Goal: Browse casually

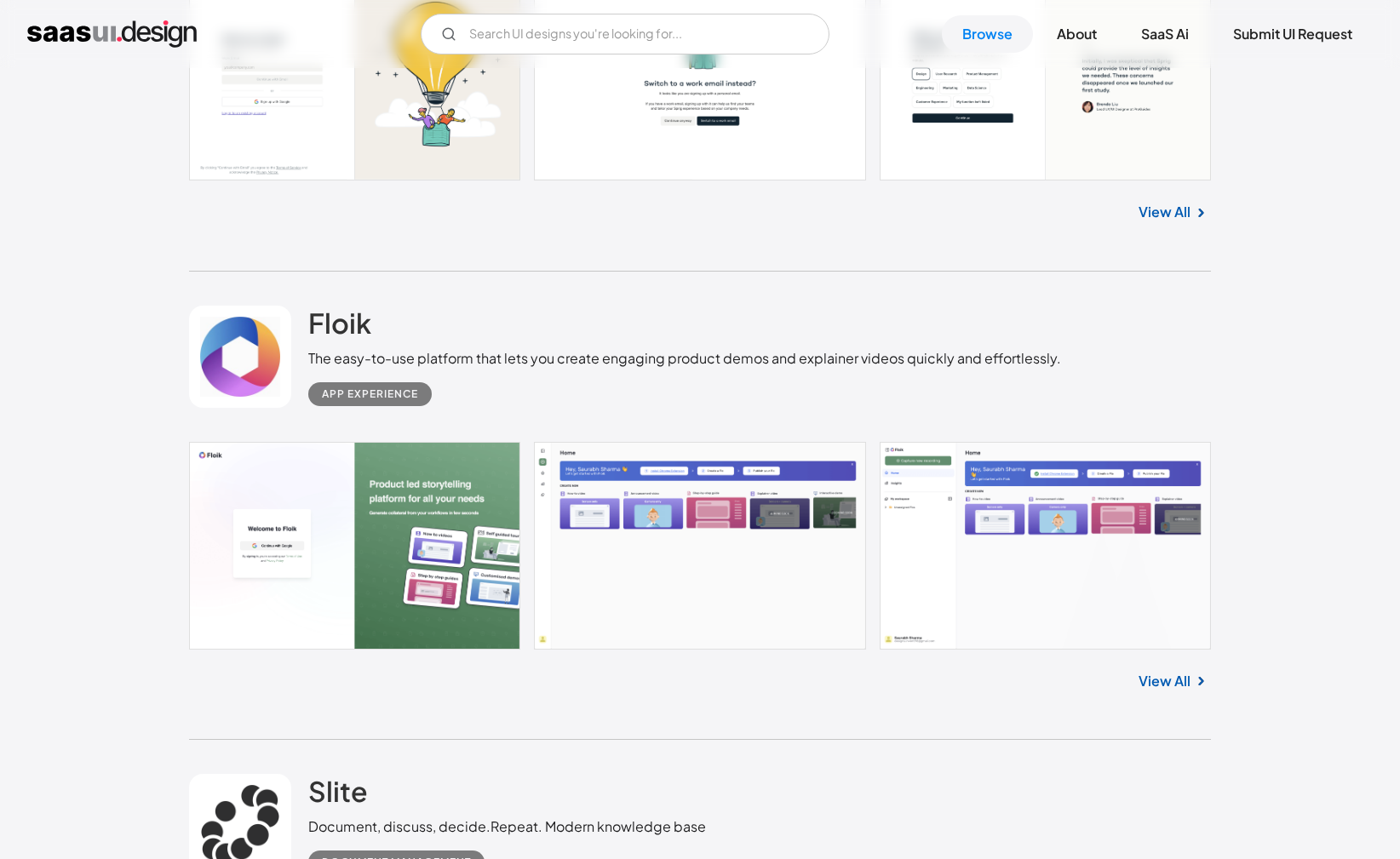
scroll to position [1281, 0]
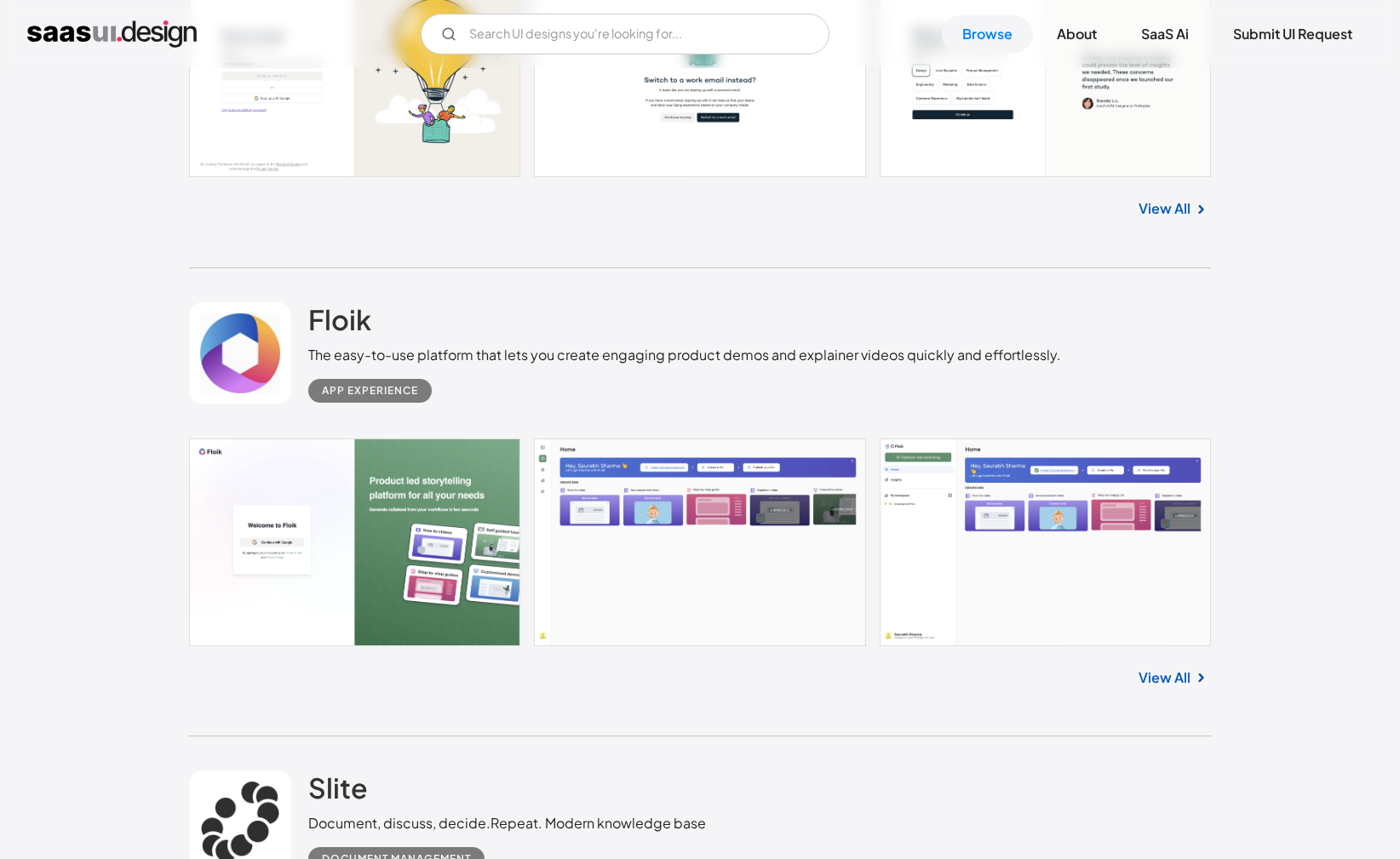
click at [748, 582] on link at bounding box center [700, 542] width 1021 height 207
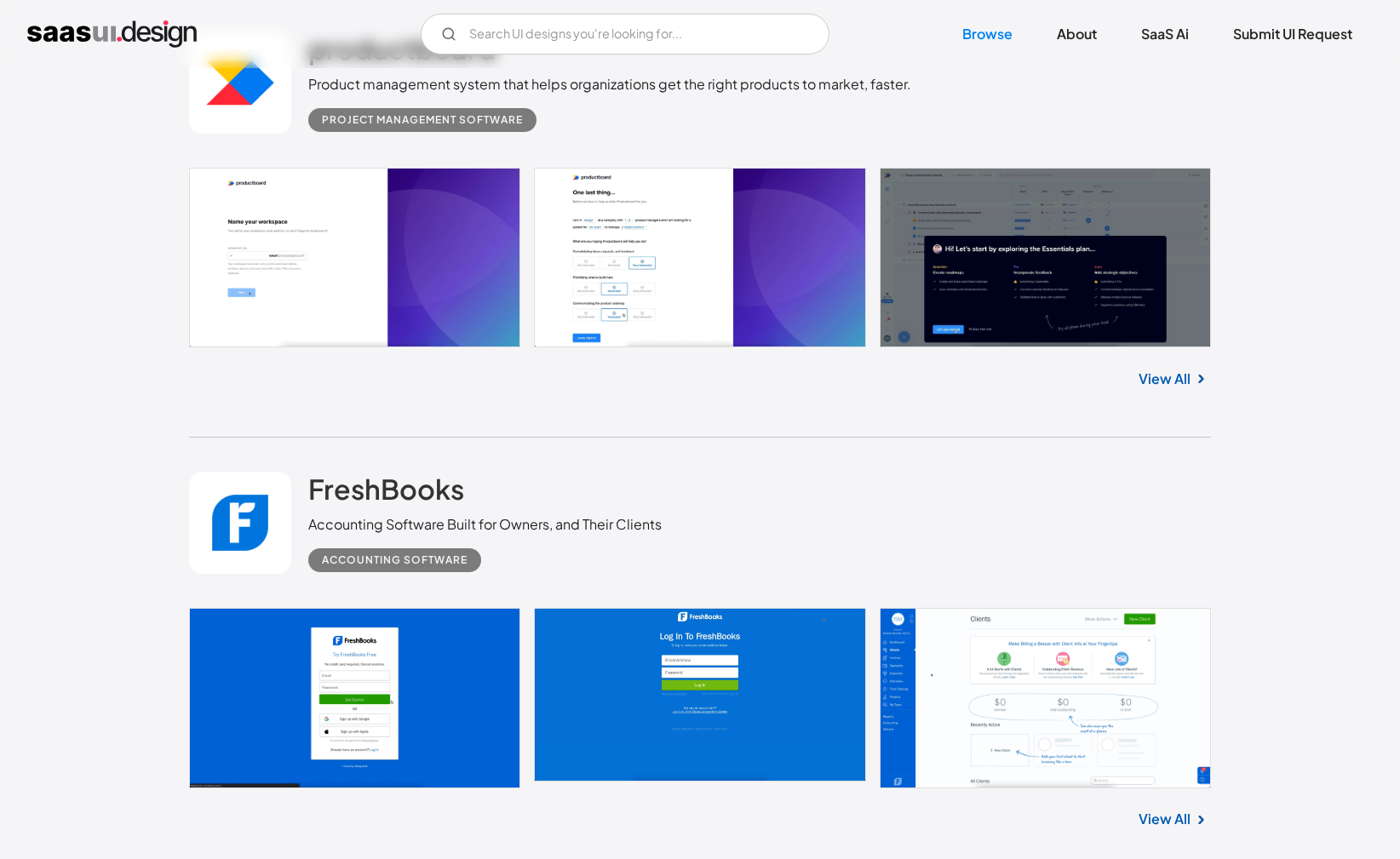
scroll to position [2466, 0]
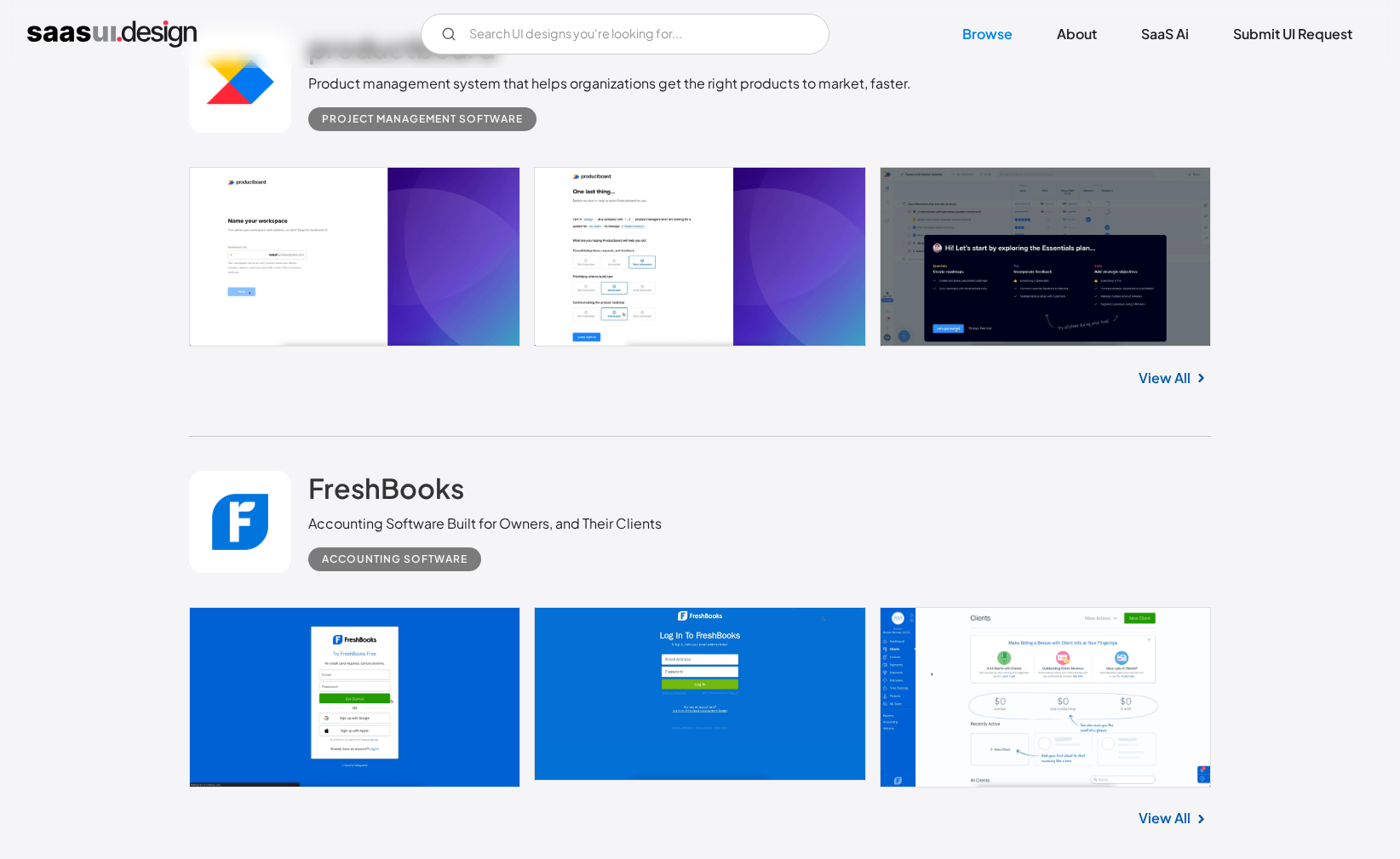
click at [908, 259] on link at bounding box center [700, 257] width 1021 height 180
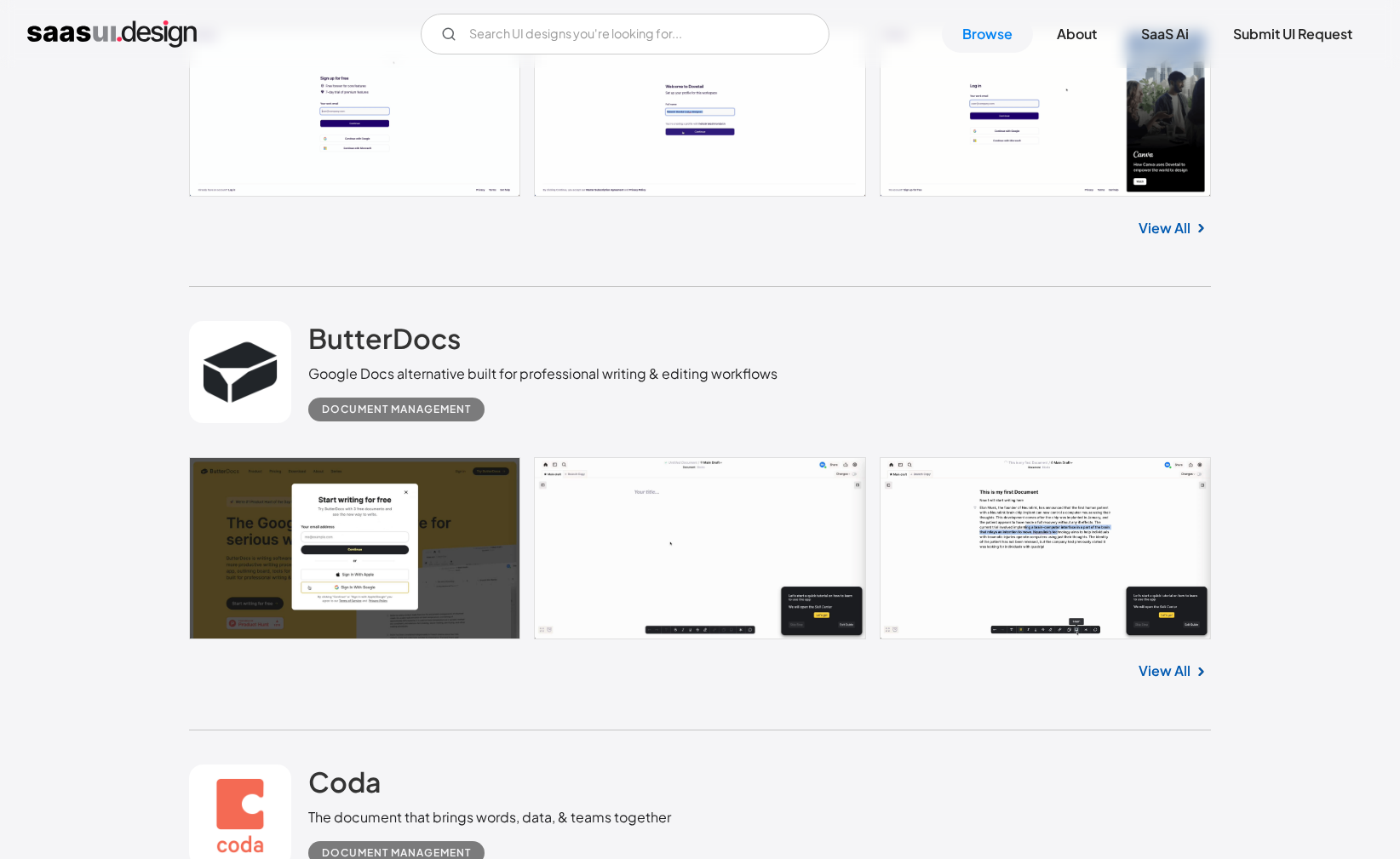
scroll to position [3937, 0]
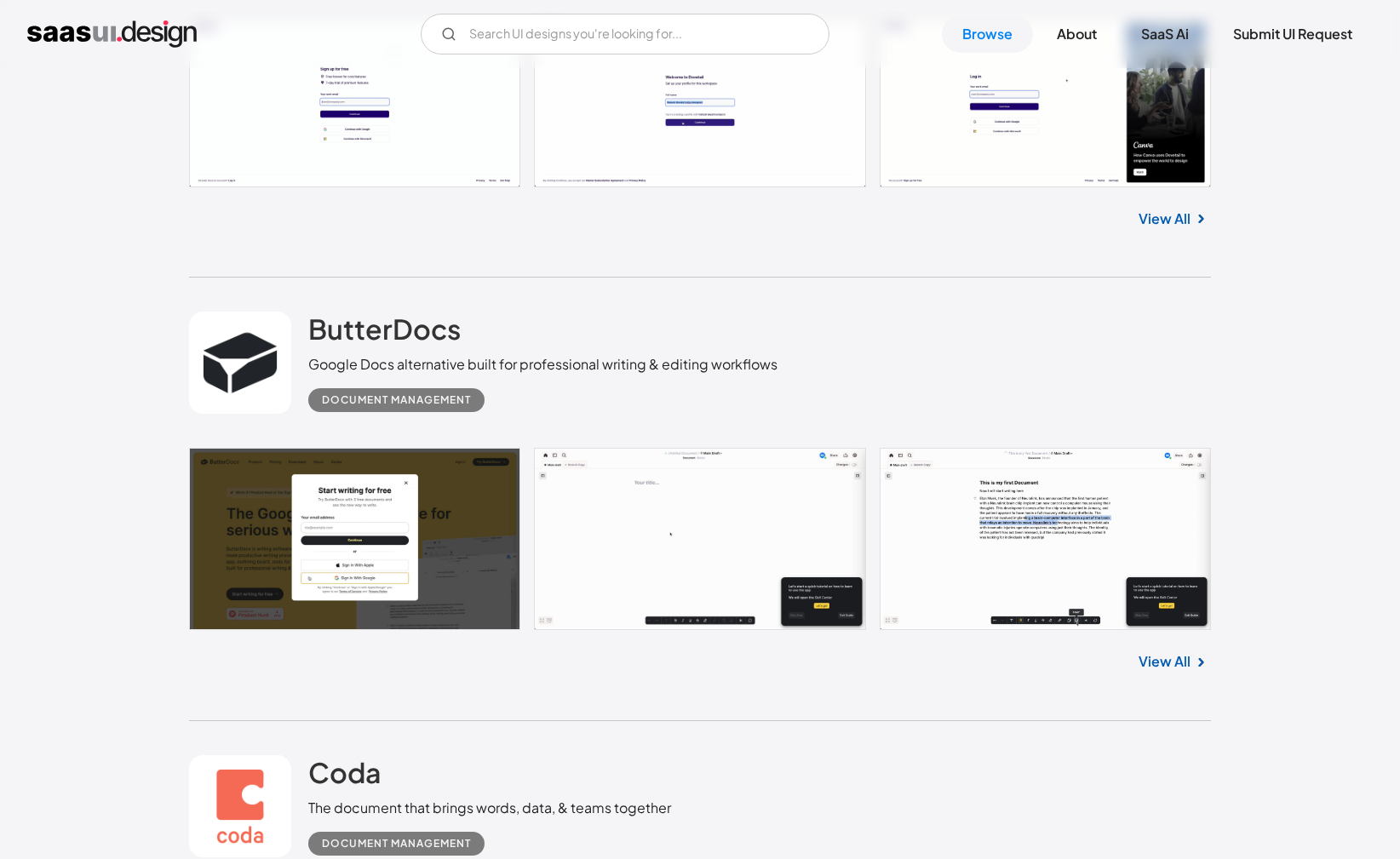
click at [937, 525] on link at bounding box center [700, 538] width 1021 height 182
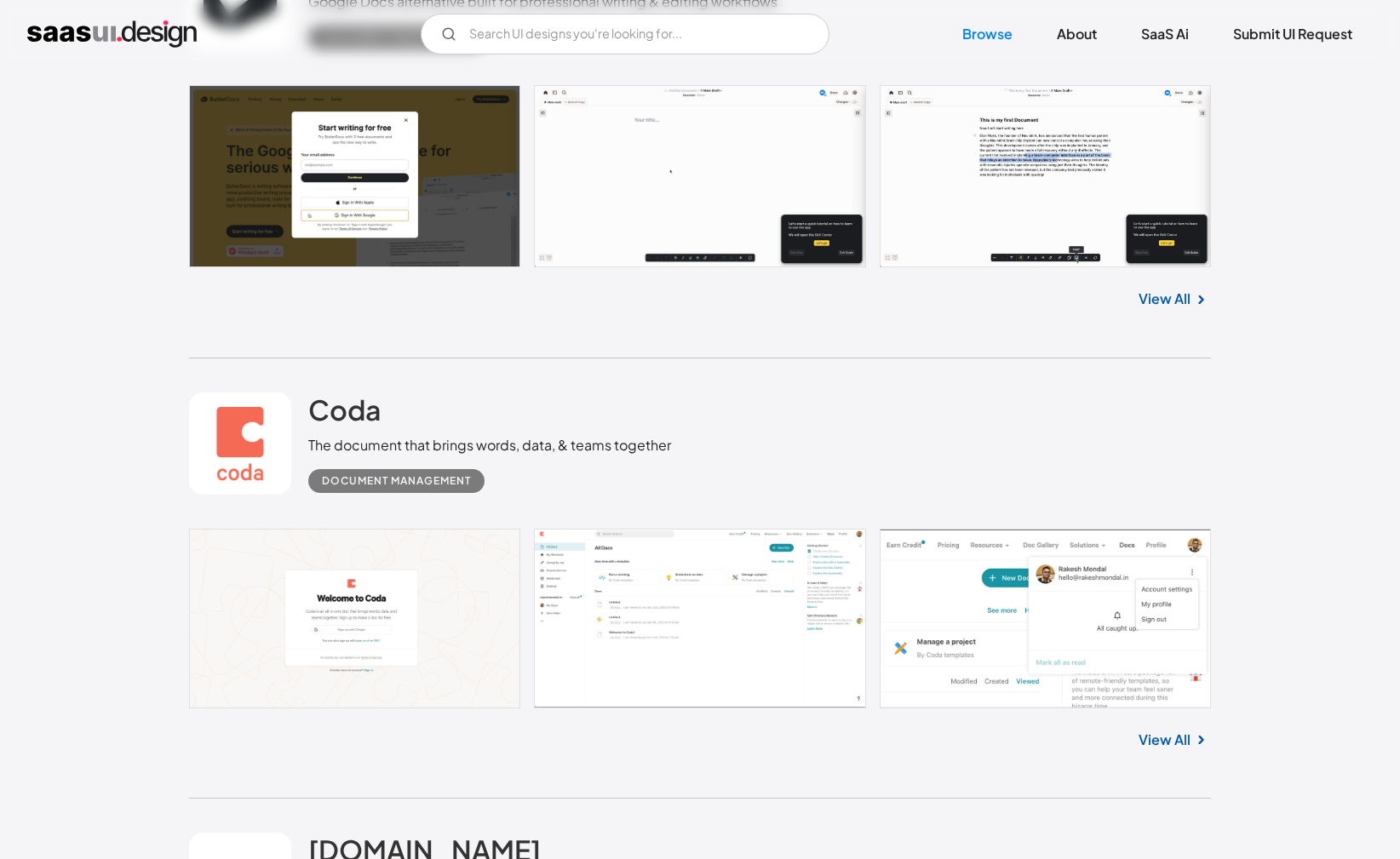
scroll to position [4441, 0]
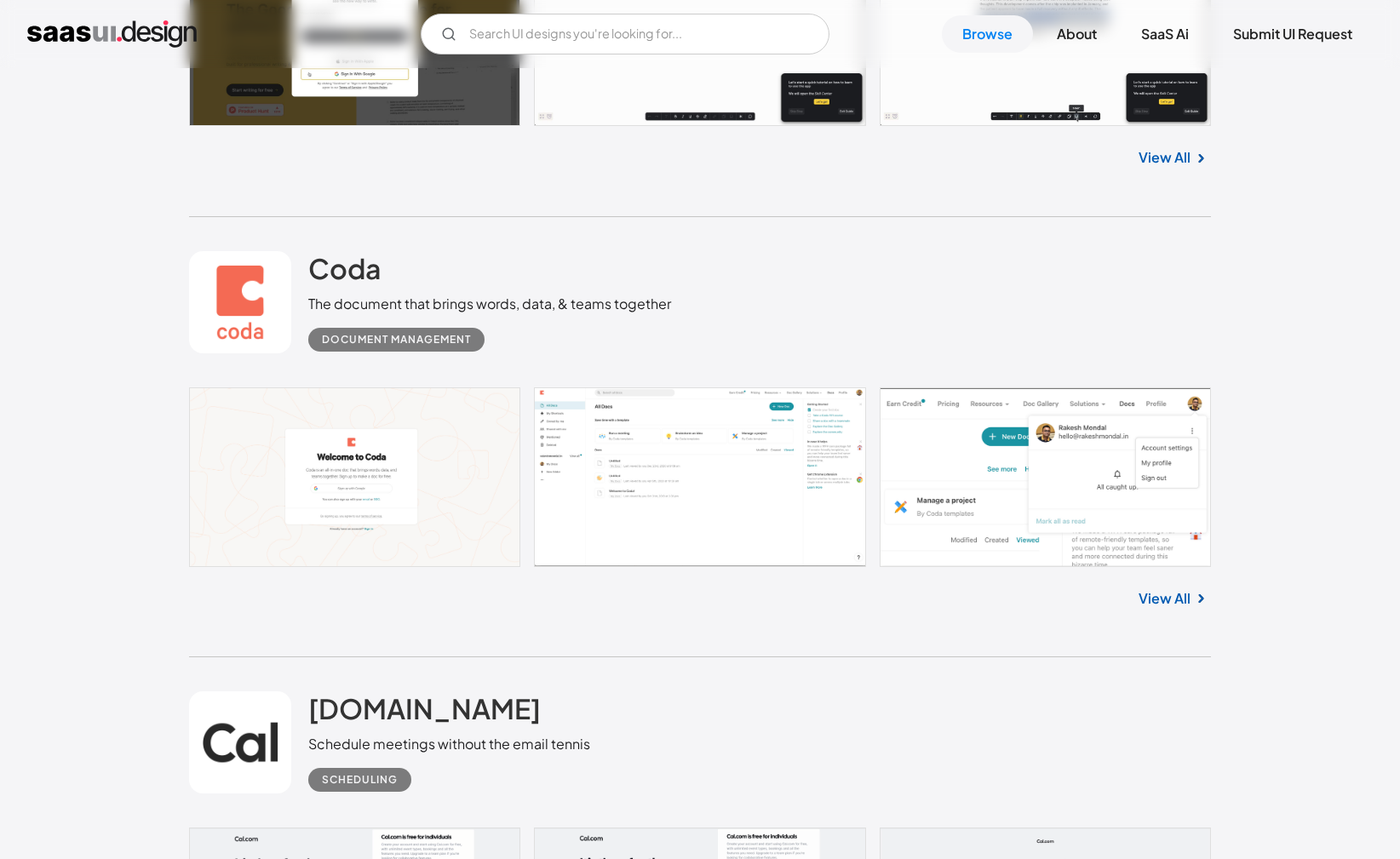
click at [784, 468] on link at bounding box center [700, 477] width 1021 height 180
click at [686, 487] on link at bounding box center [700, 477] width 1021 height 180
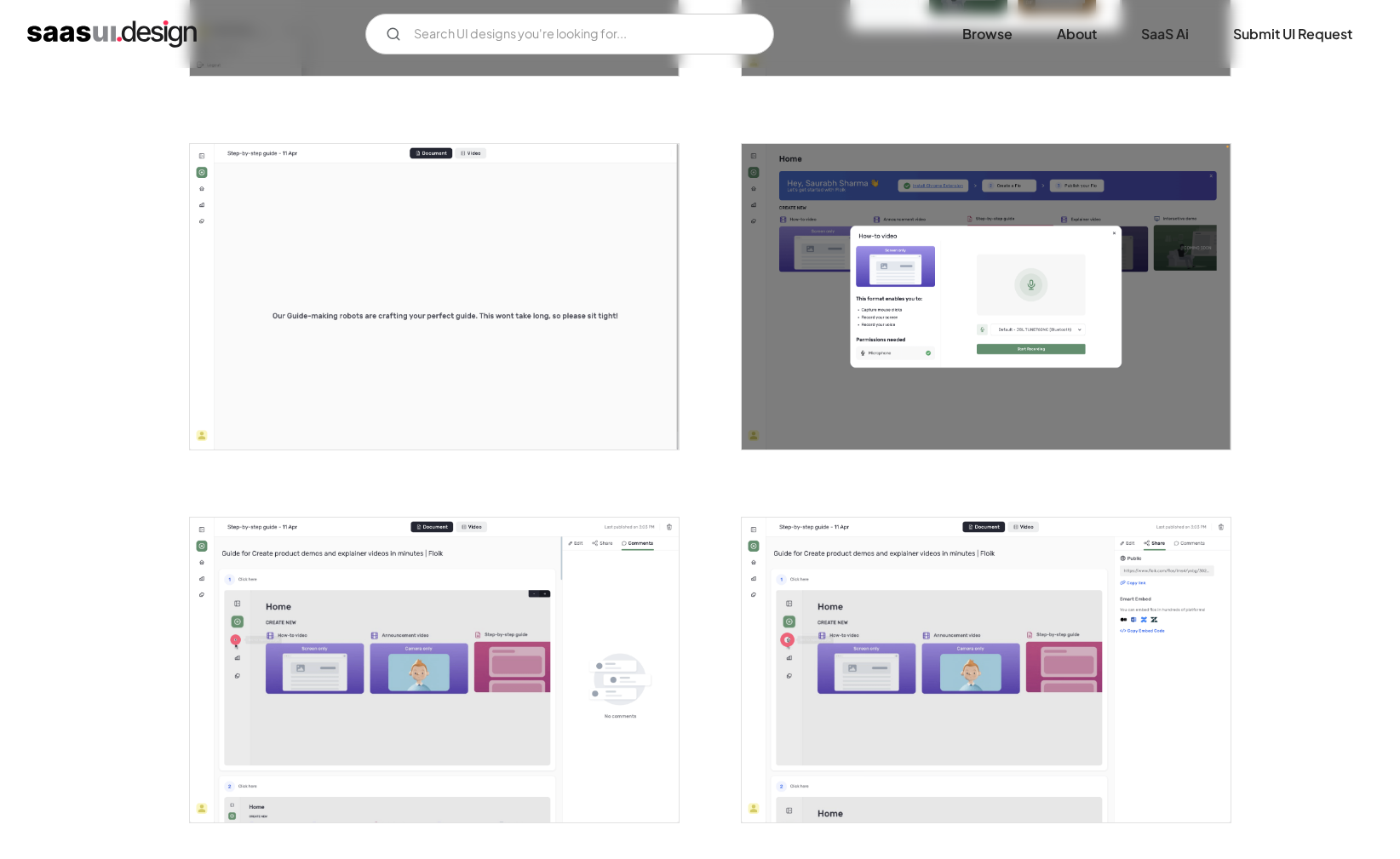
scroll to position [1376, 0]
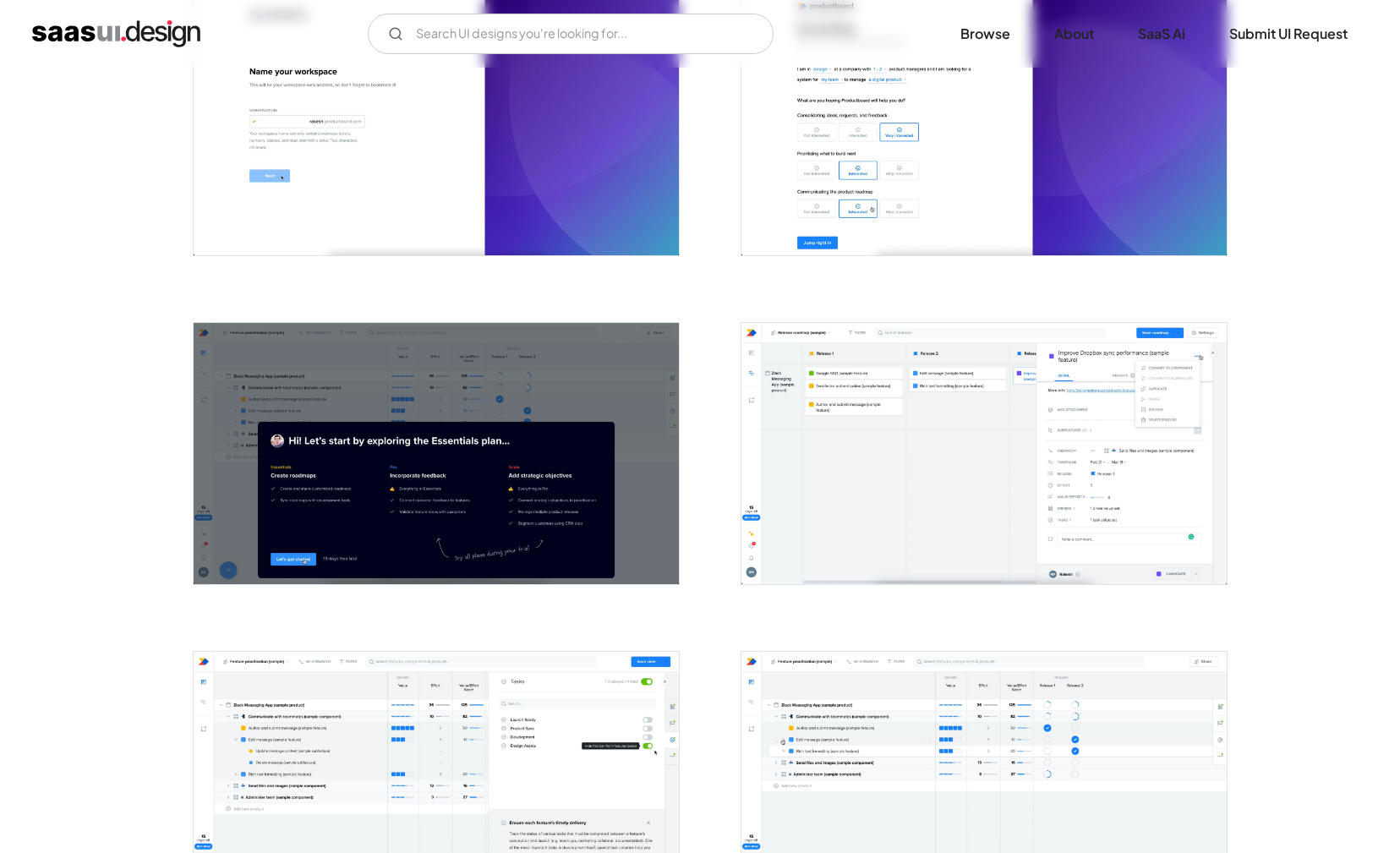
scroll to position [406, 0]
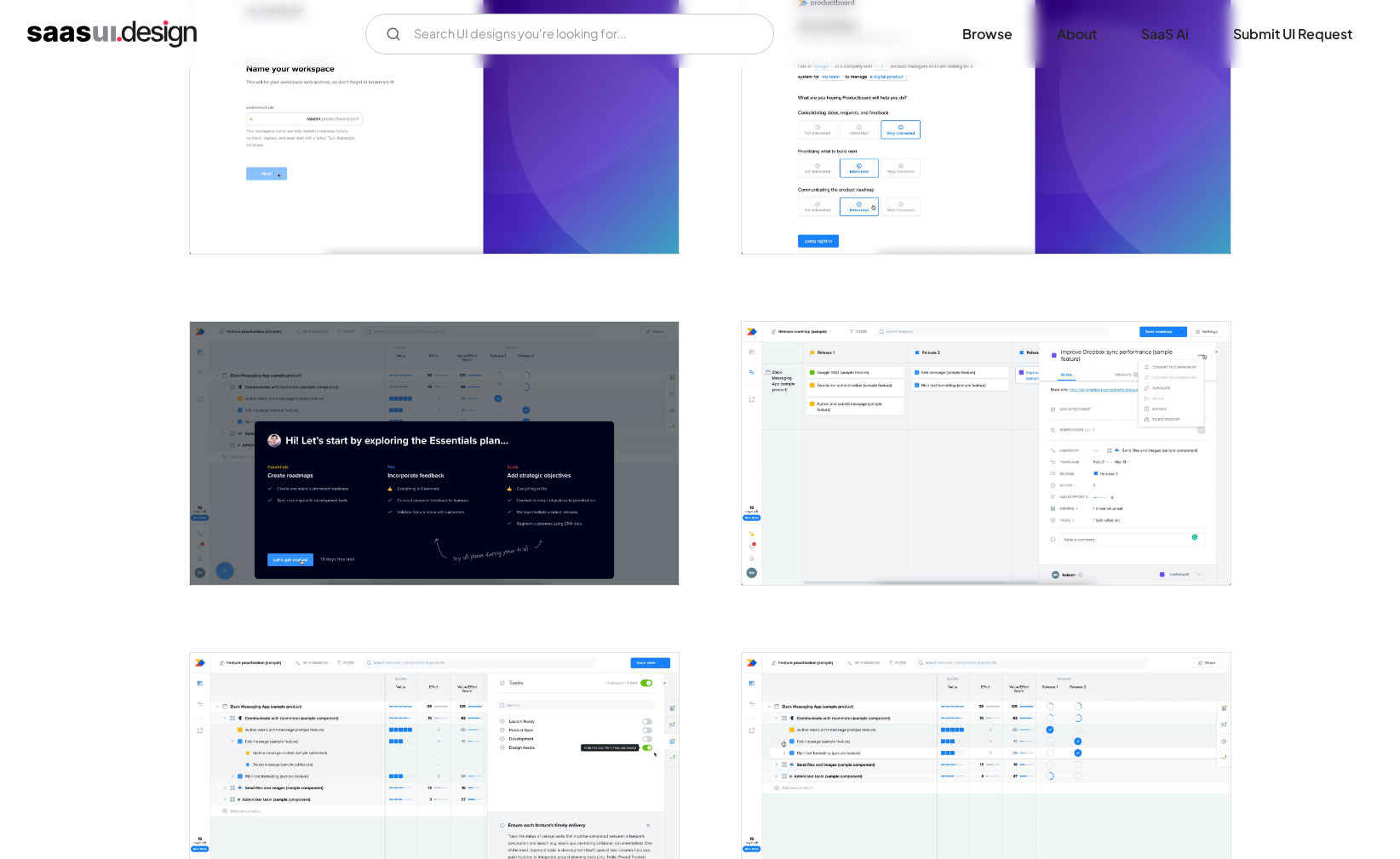
click at [791, 493] on img "open lightbox" at bounding box center [986, 453] width 489 height 263
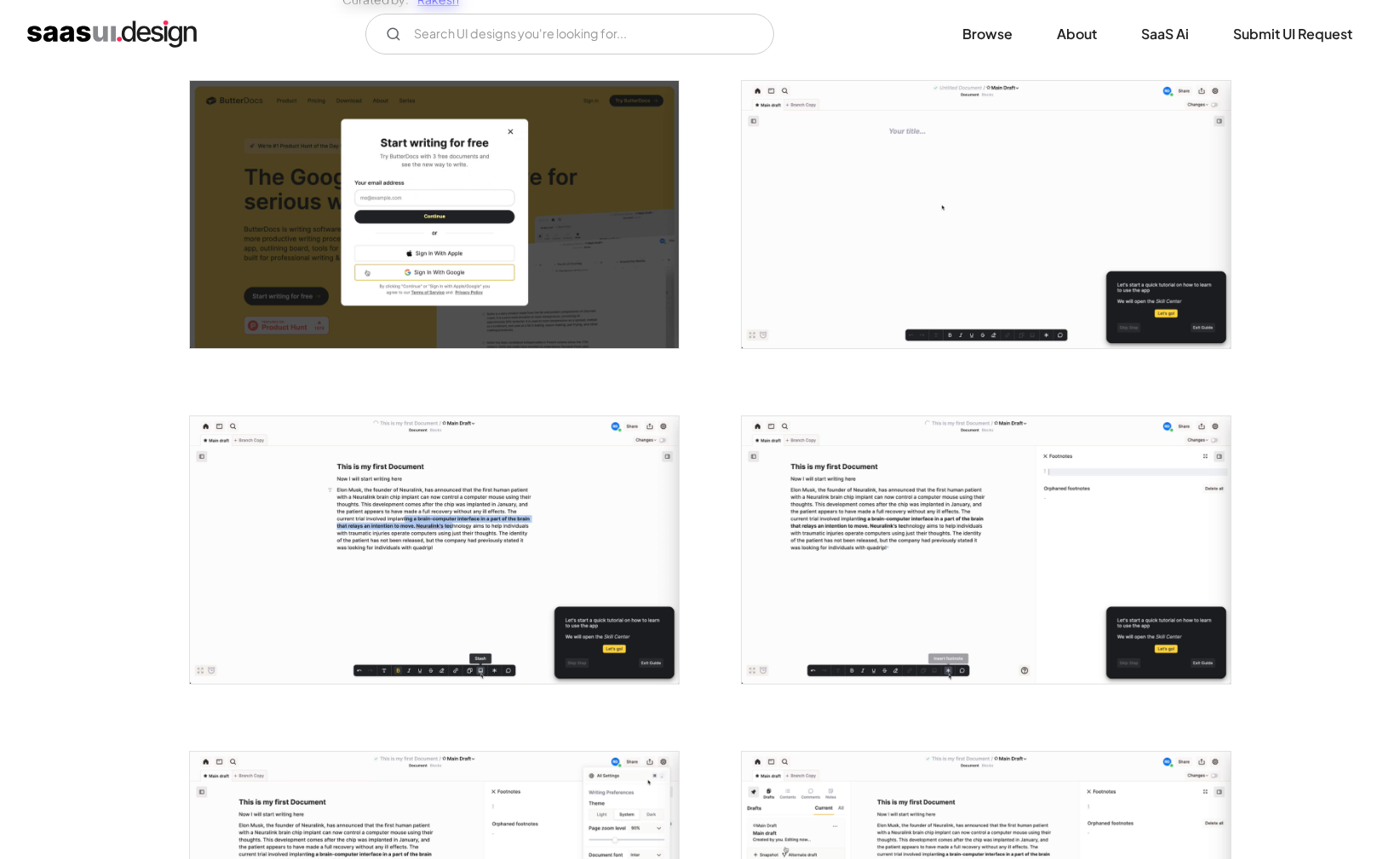
scroll to position [395, 0]
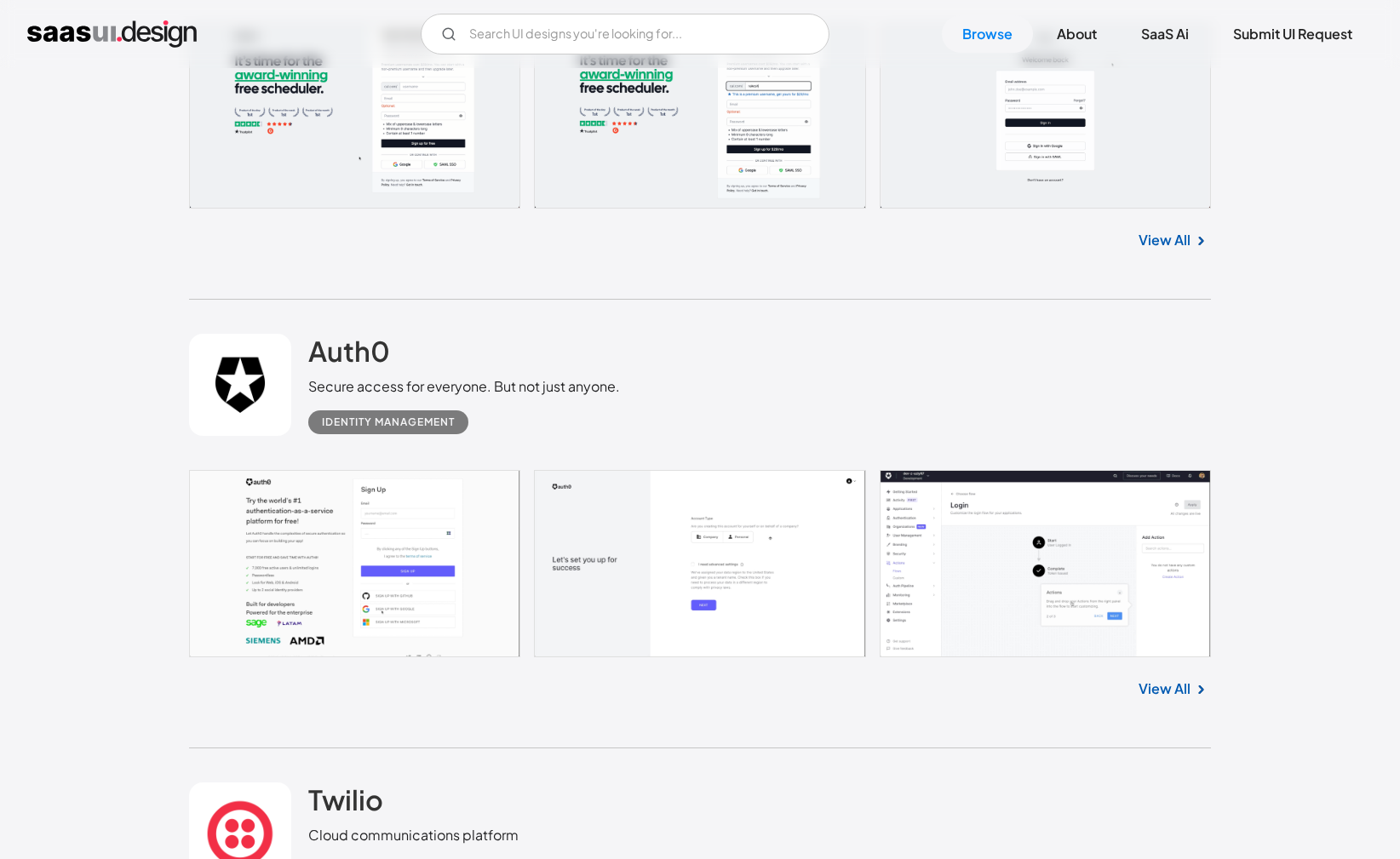
scroll to position [5246, 0]
click at [1013, 469] on link at bounding box center [700, 563] width 1021 height 188
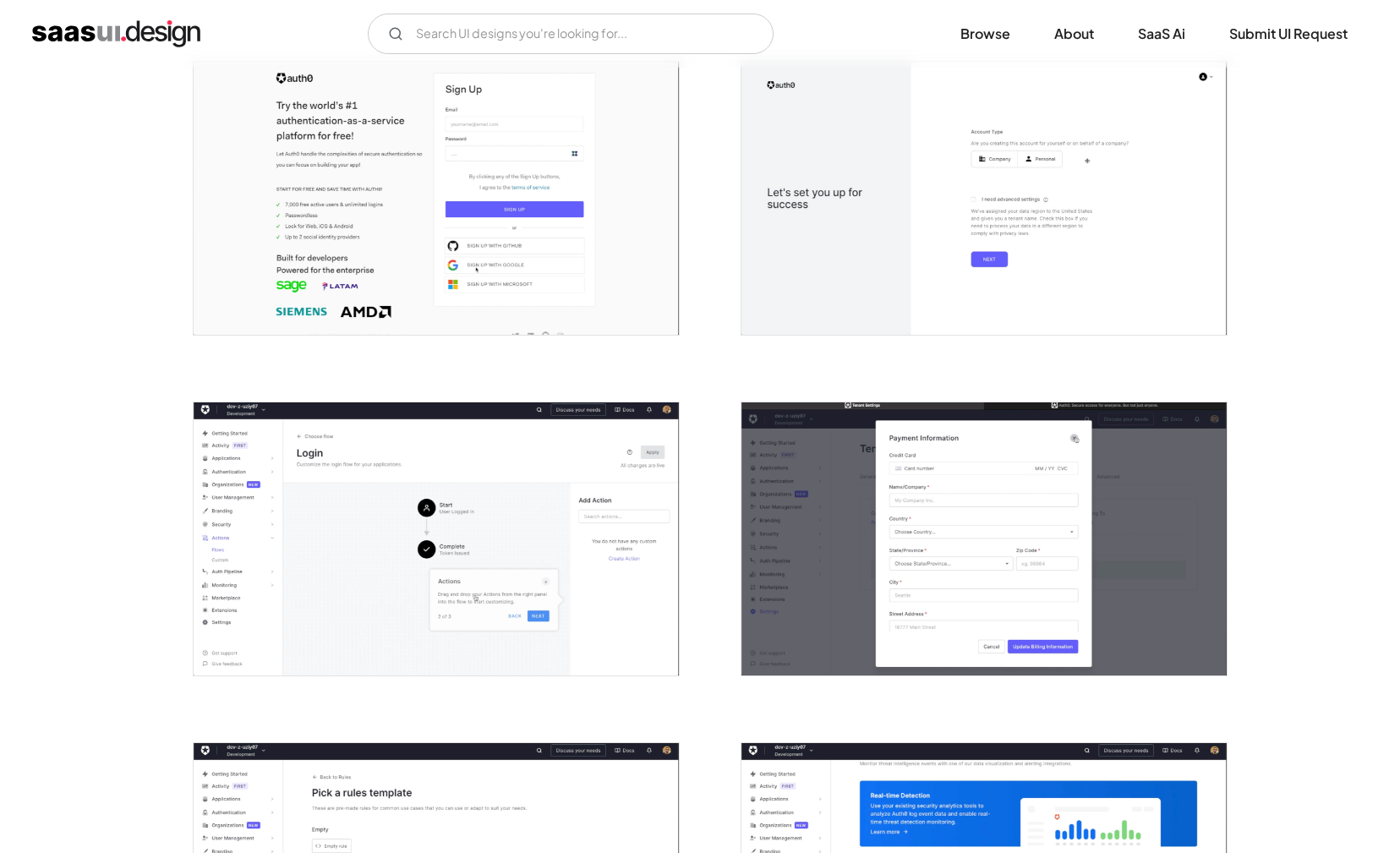
scroll to position [352, 0]
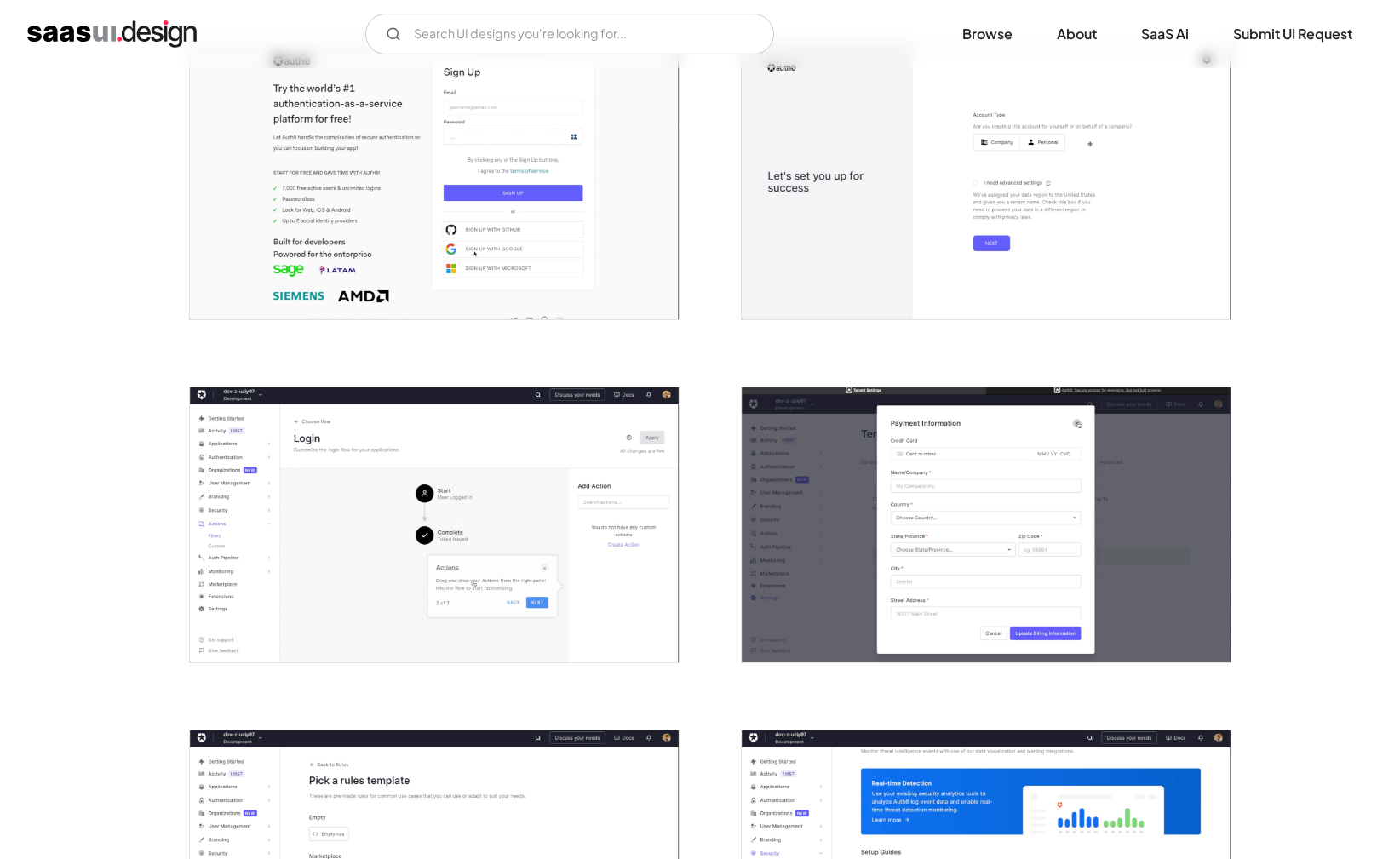
click at [363, 633] on img "open lightbox" at bounding box center [435, 525] width 489 height 275
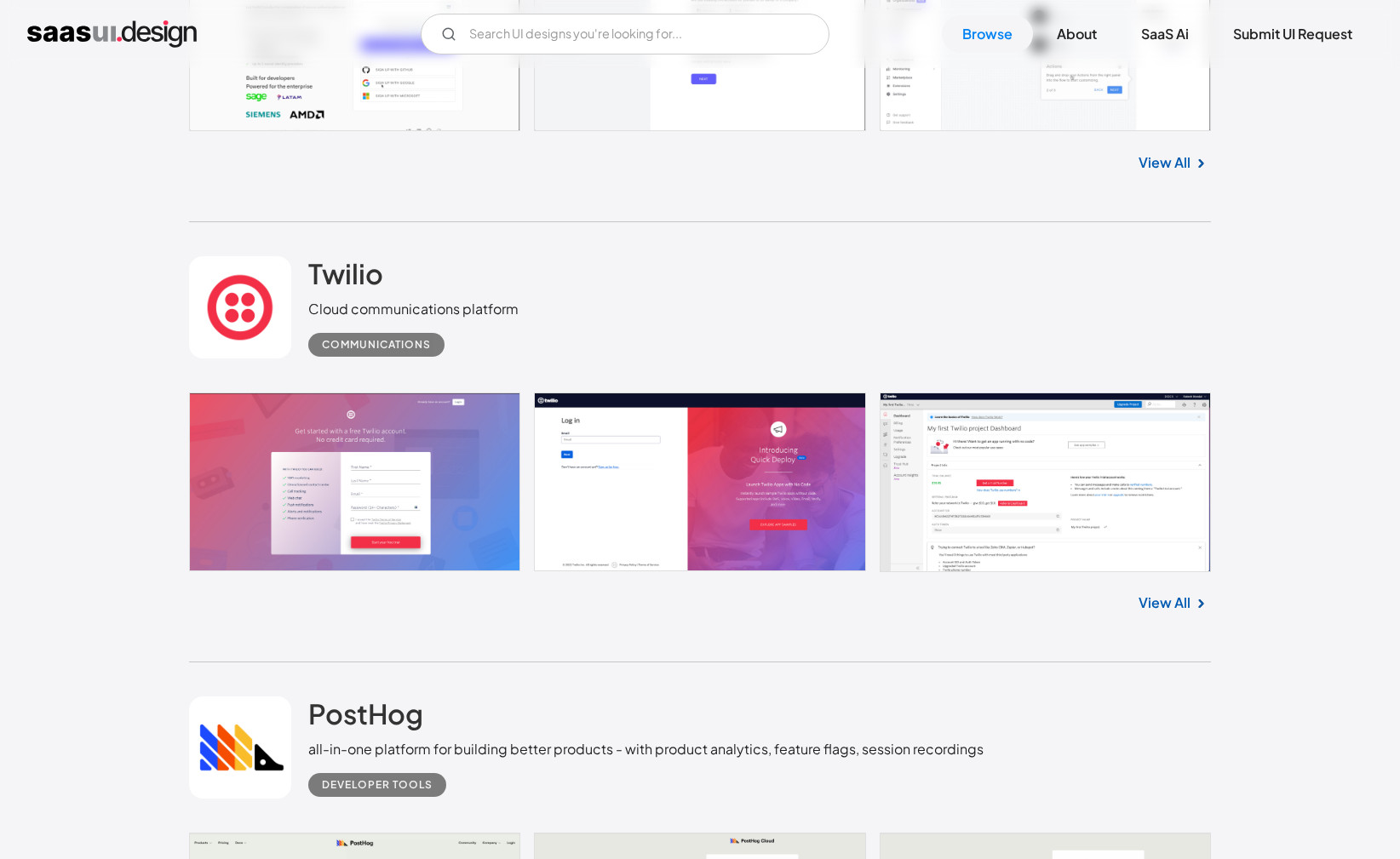
scroll to position [5831, 0]
